Goal: Task Accomplishment & Management: Use online tool/utility

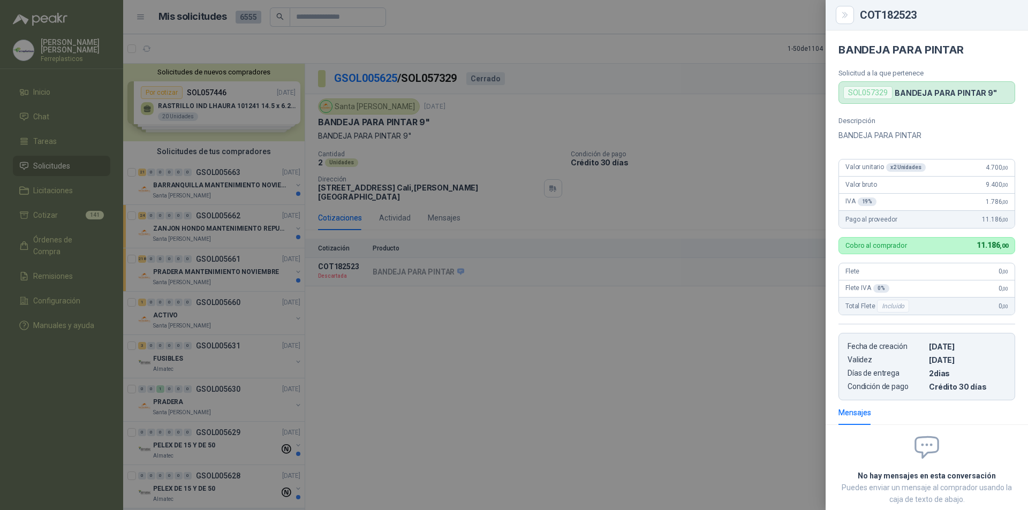
scroll to position [268, 0]
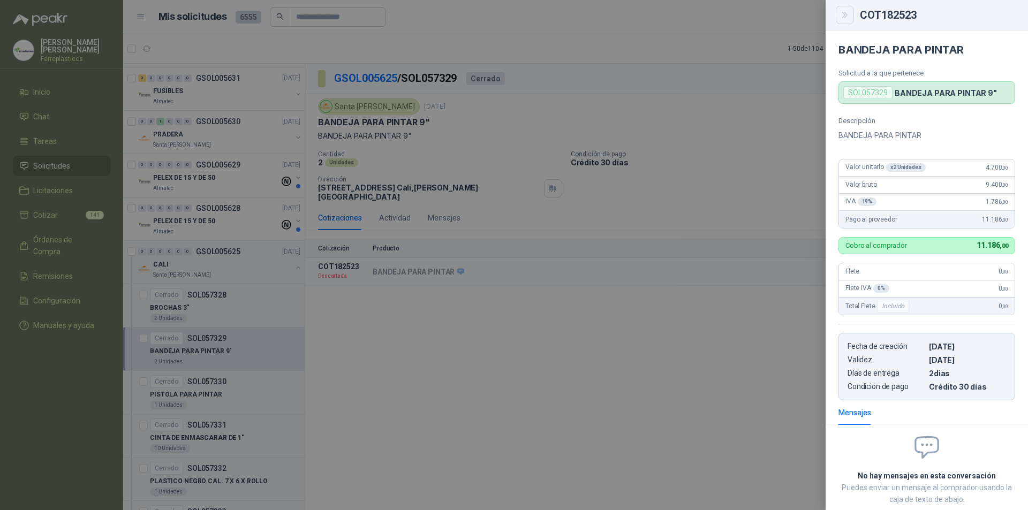
click at [852, 13] on button "Close" at bounding box center [845, 15] width 18 height 18
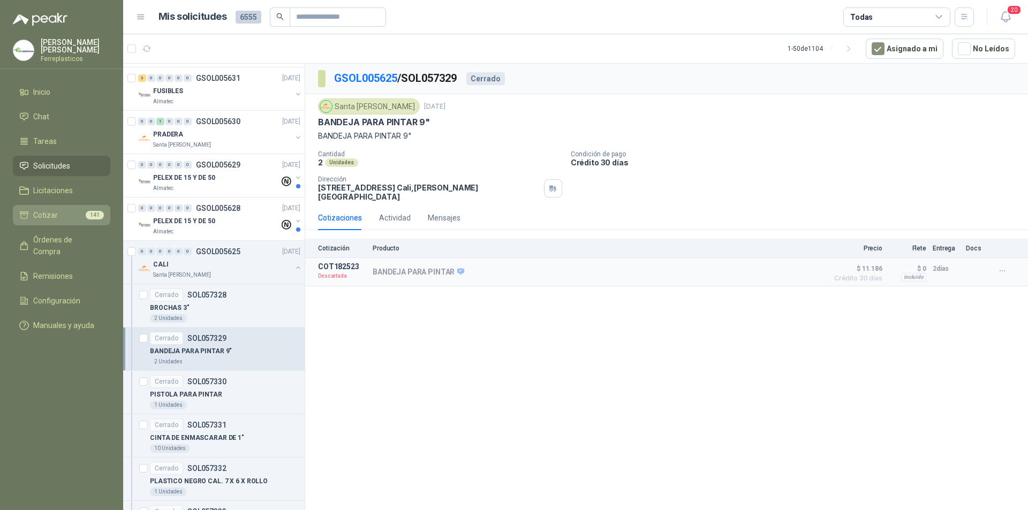
click at [67, 209] on li "Cotizar 141" at bounding box center [61, 215] width 85 height 12
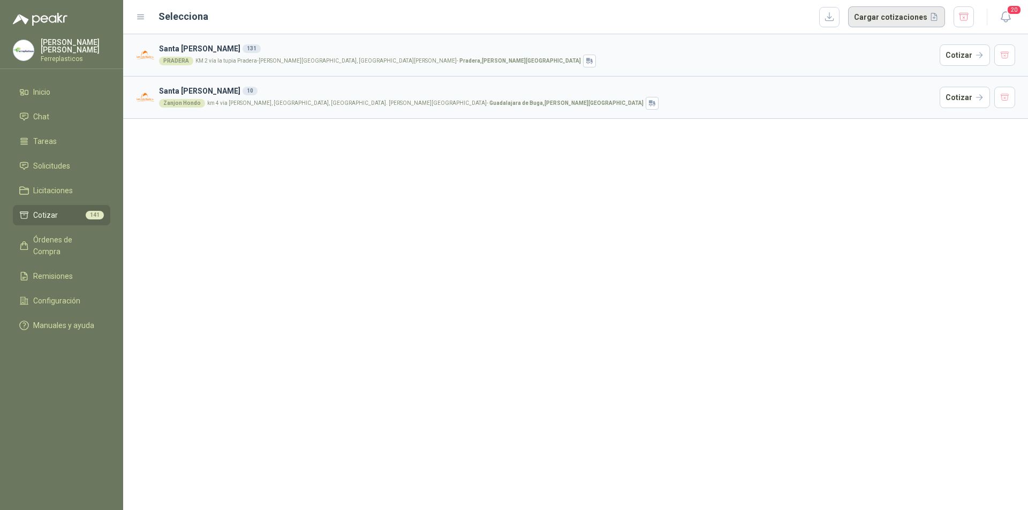
click at [916, 17] on button "Cargar cotizaciones" at bounding box center [896, 16] width 97 height 21
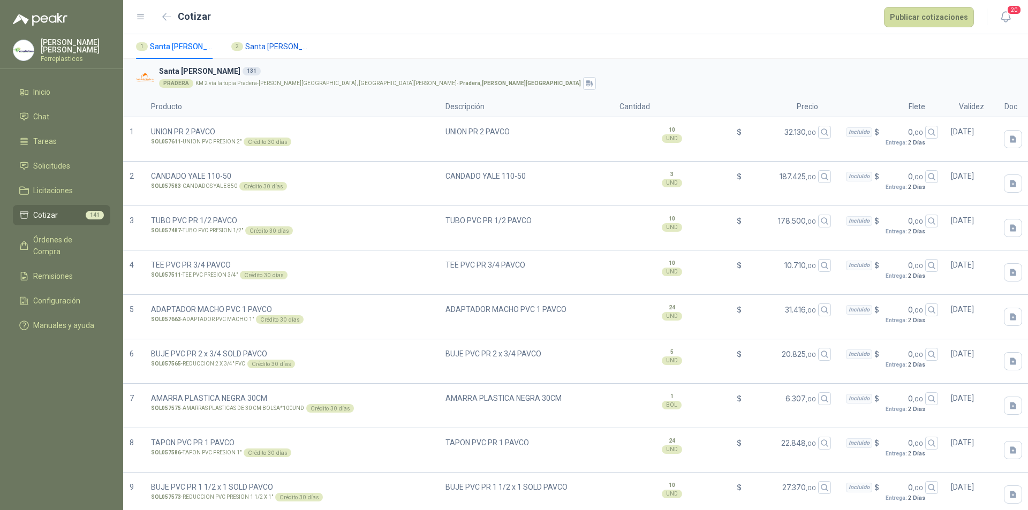
click at [282, 46] on span "Santa [PERSON_NAME]" at bounding box center [277, 47] width 64 height 12
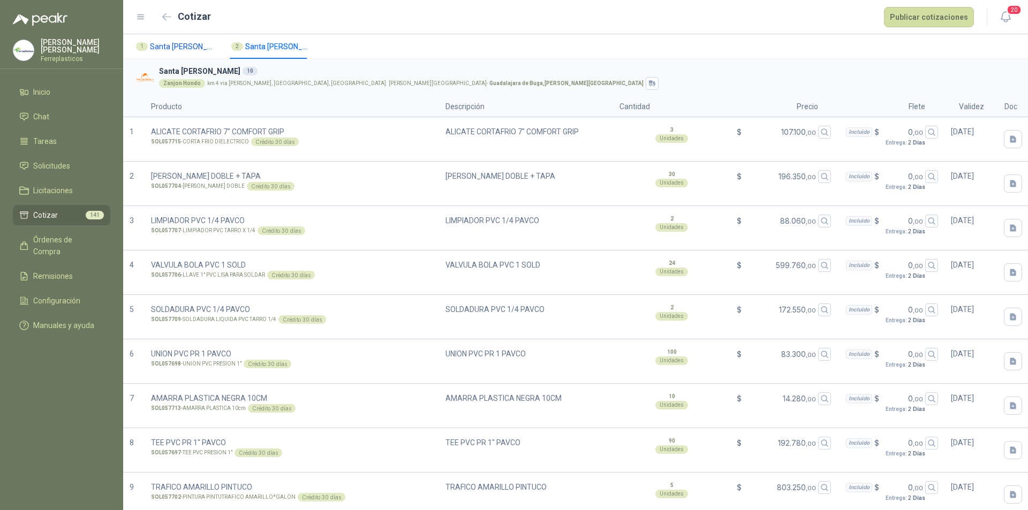
click at [180, 44] on span "Santa [PERSON_NAME]" at bounding box center [182, 47] width 64 height 12
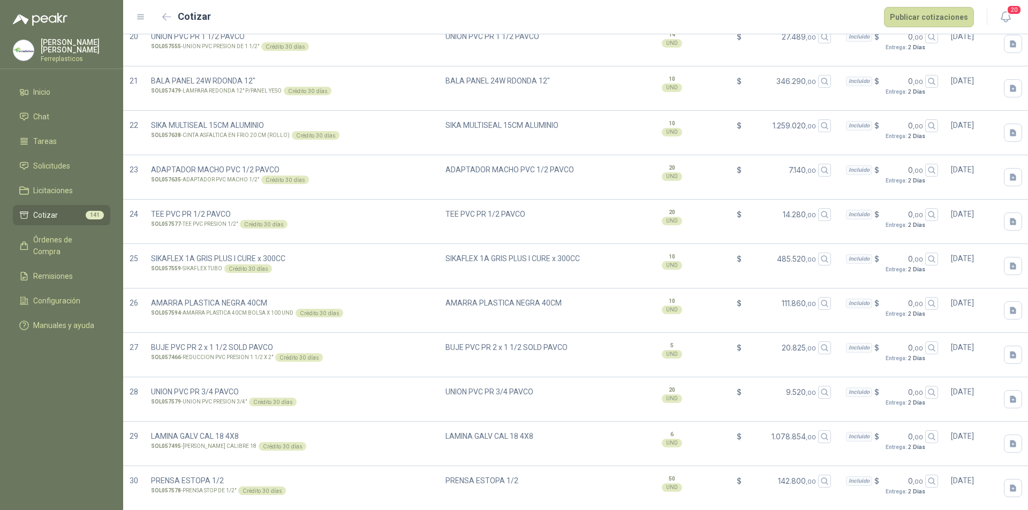
scroll to position [1071, 0]
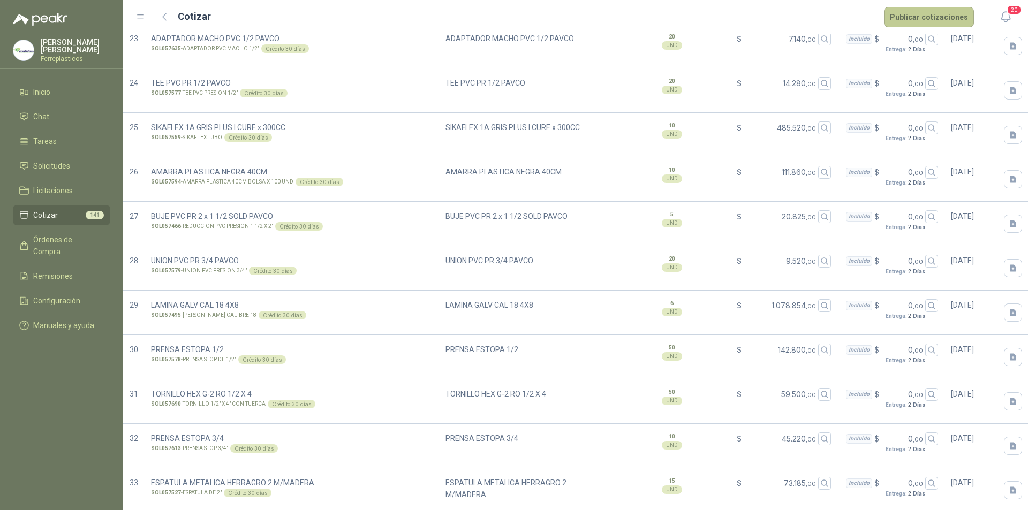
click at [948, 18] on button "Publicar cotizaciones" at bounding box center [929, 17] width 90 height 20
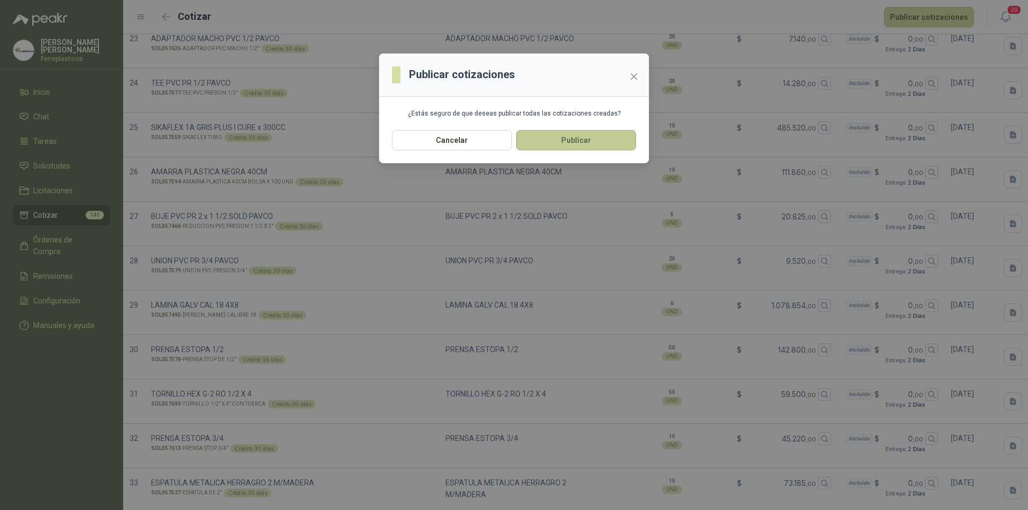
click at [575, 140] on button "Publicar" at bounding box center [576, 140] width 120 height 20
